Goal: Find specific page/section: Find specific page/section

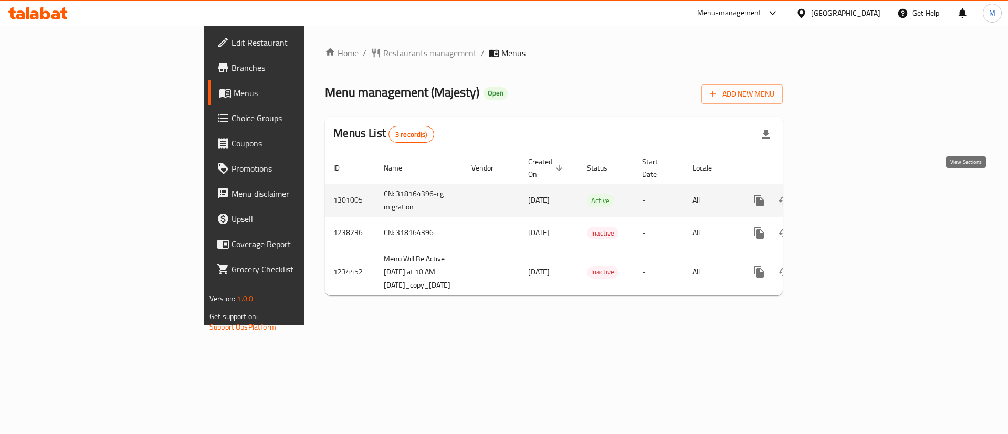
click at [839, 196] on icon "enhanced table" at bounding box center [834, 200] width 9 height 9
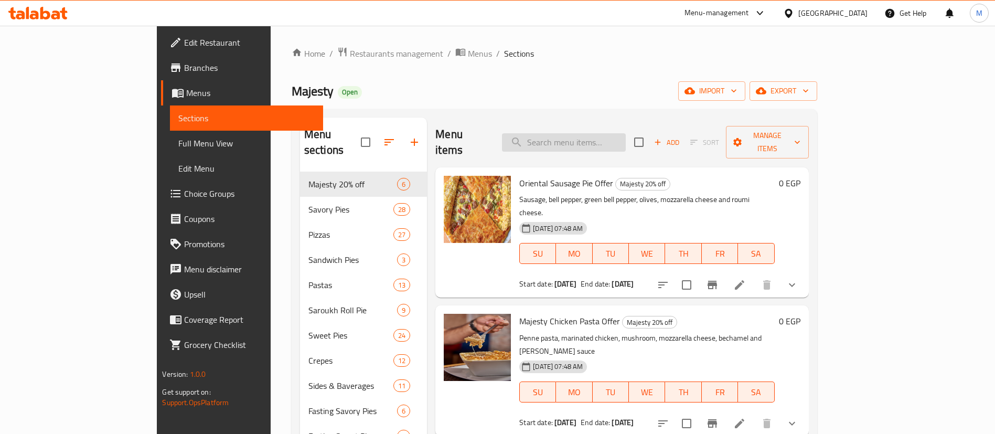
click at [626, 141] on input "search" at bounding box center [564, 142] width 124 height 18
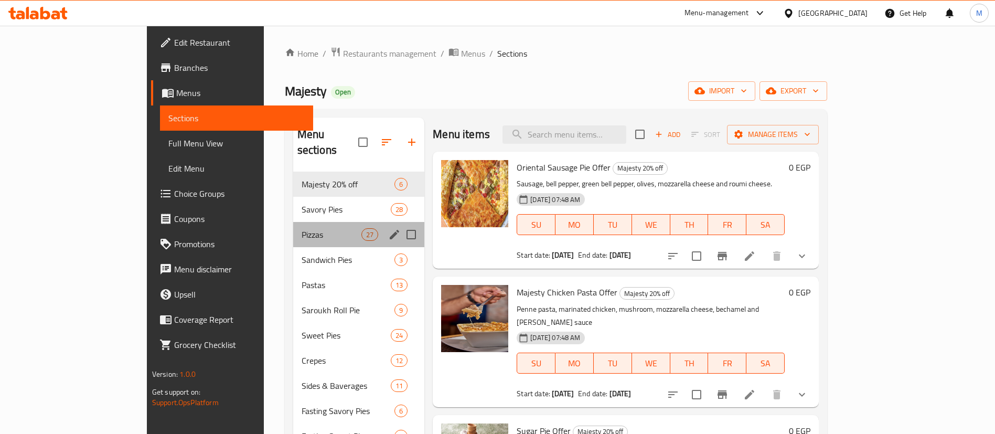
click at [305, 227] on div "Pizzas 27" at bounding box center [359, 234] width 132 height 25
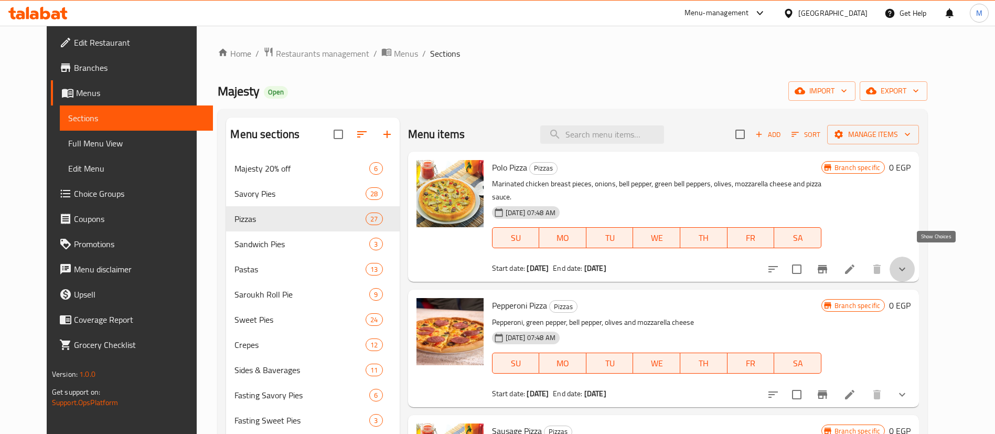
click at [915, 257] on button "show more" at bounding box center [902, 269] width 25 height 25
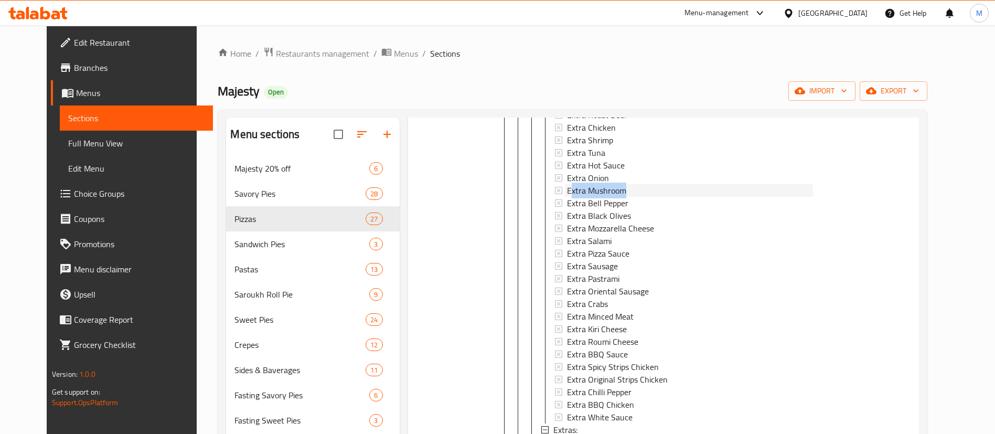
drag, startPoint x: 621, startPoint y: 175, endPoint x: 558, endPoint y: 180, distance: 63.1
click at [567, 184] on div "Extra Mushroom" at bounding box center [690, 190] width 246 height 13
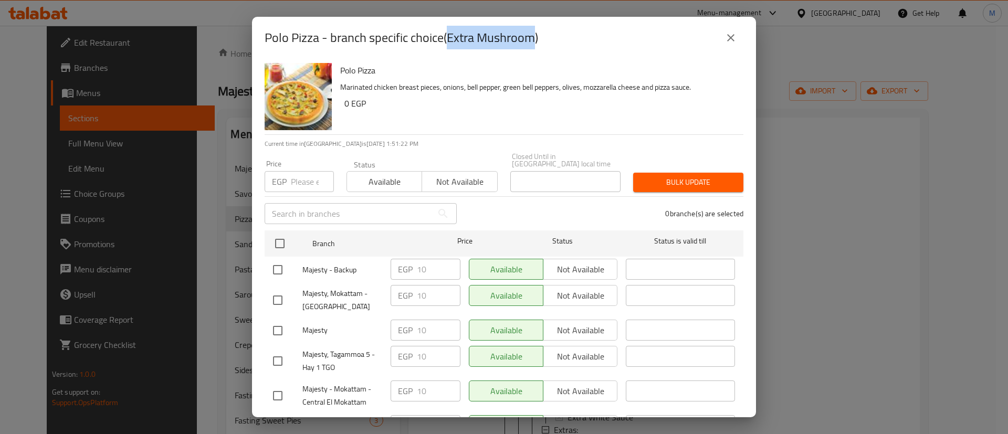
drag, startPoint x: 449, startPoint y: 39, endPoint x: 533, endPoint y: 40, distance: 84.0
click at [533, 40] on h2 "Polo Pizza - branch specific choice(Extra Mushroom)" at bounding box center [400, 37] width 273 height 17
copy h2 "Extra Mushroom"
click at [738, 36] on button "close" at bounding box center [730, 37] width 25 height 25
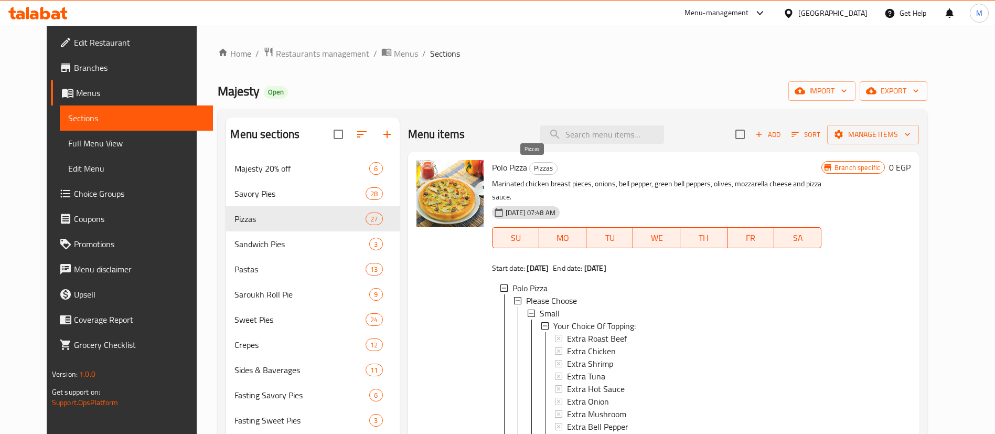
click at [533, 168] on span "Pizzas" at bounding box center [543, 168] width 27 height 12
copy span "Pizzas"
click at [533, 168] on span "Pizzas" at bounding box center [543, 168] width 27 height 12
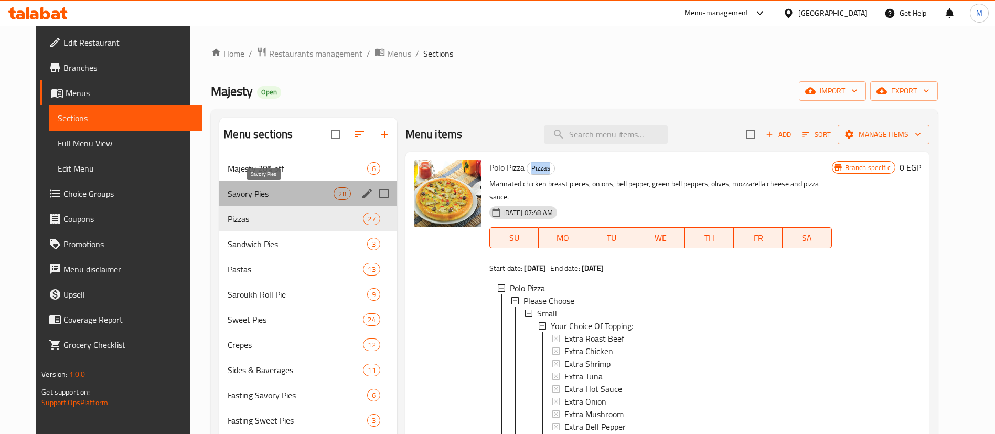
click at [240, 197] on span "Savory Pies" at bounding box center [281, 193] width 106 height 13
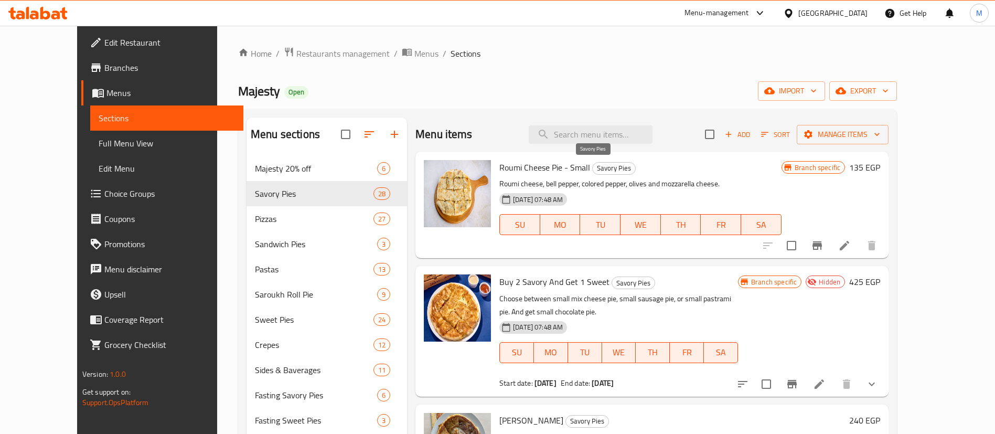
click at [596, 174] on div "Savory Pies" at bounding box center [614, 168] width 44 height 13
copy span "Savory Pies"
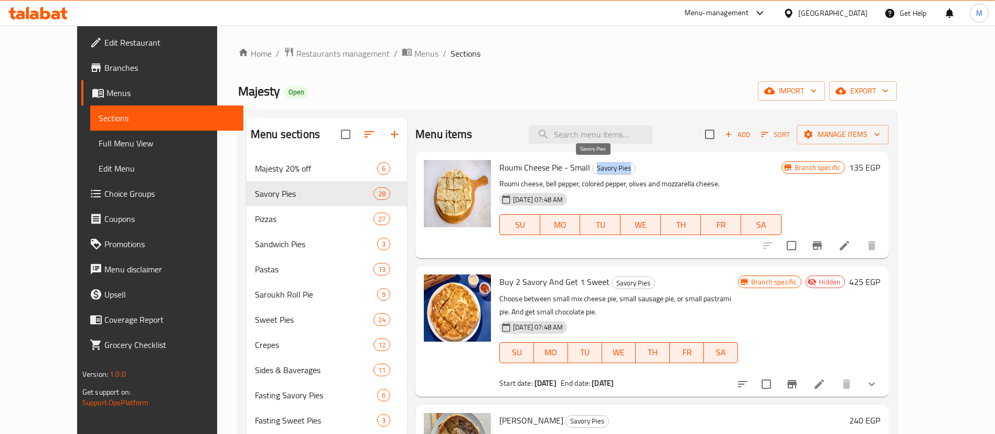
click at [596, 174] on div "Savory Pies" at bounding box center [614, 168] width 44 height 13
